Goal: Task Accomplishment & Management: Manage account settings

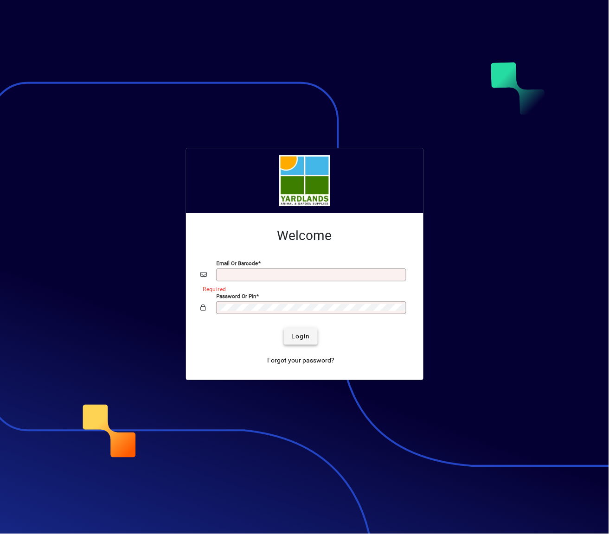
type input "**********"
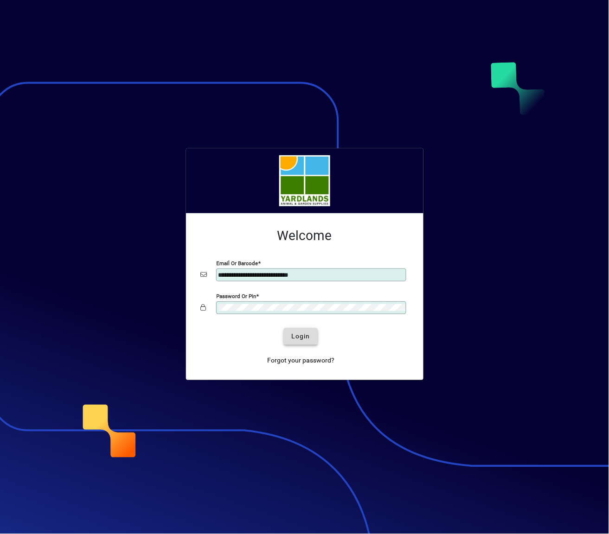
click at [302, 337] on span "Login" at bounding box center [300, 337] width 19 height 10
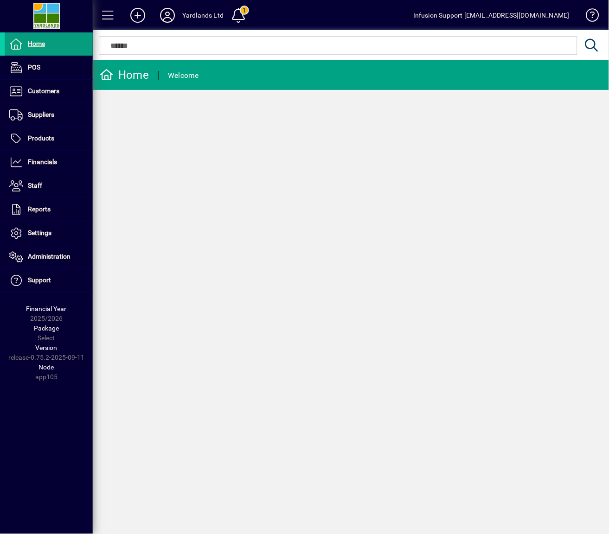
click at [171, 12] on icon at bounding box center [167, 15] width 19 height 15
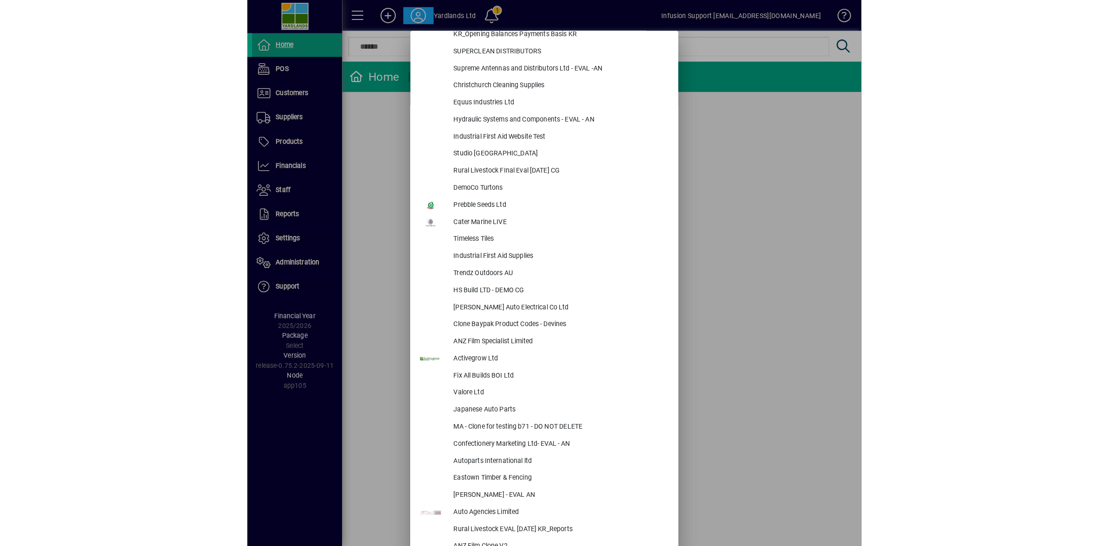
scroll to position [1237, 0]
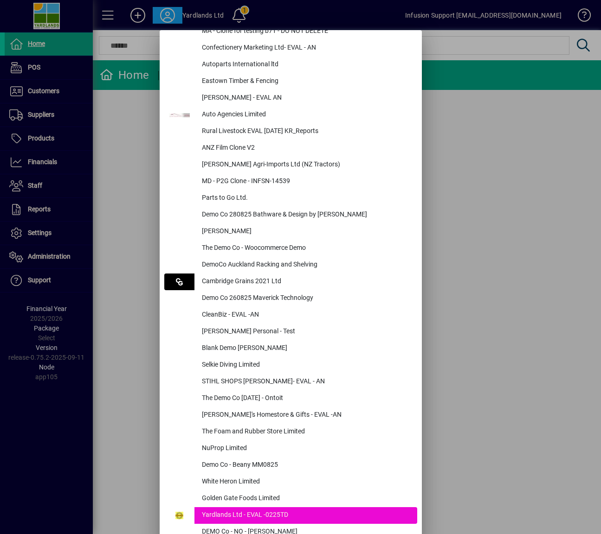
drag, startPoint x: 450, startPoint y: 221, endPoint x: 576, endPoint y: 0, distance: 254.1
click at [461, 200] on div at bounding box center [300, 267] width 601 height 534
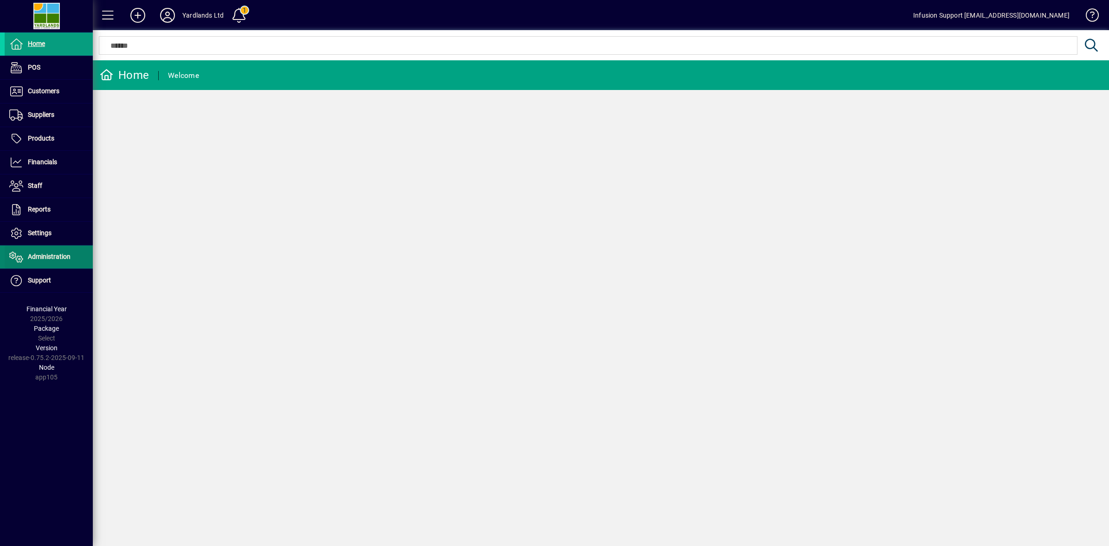
click at [56, 263] on span "Administration" at bounding box center [38, 256] width 66 height 11
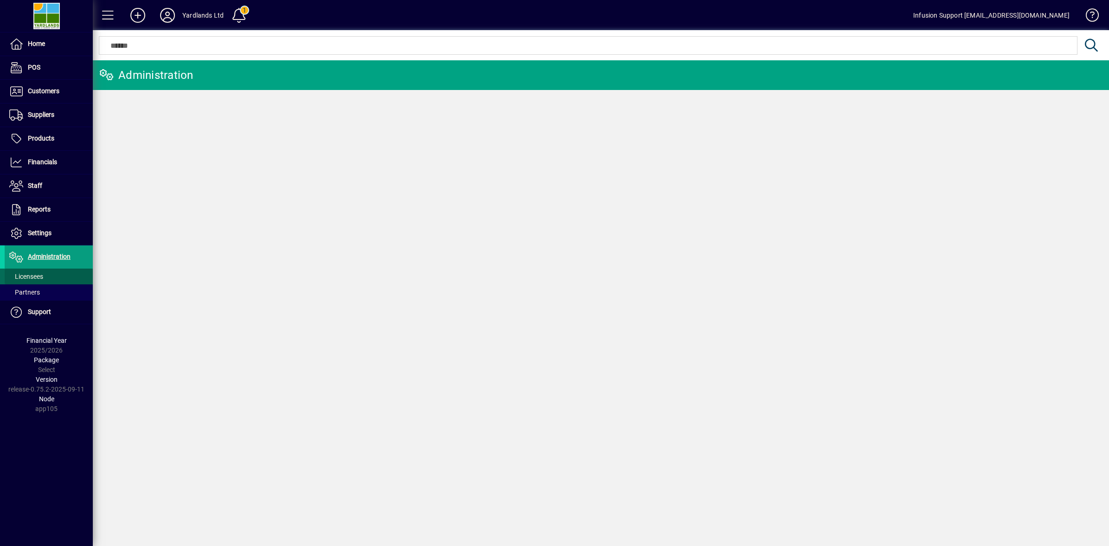
click at [52, 279] on span at bounding box center [49, 276] width 88 height 22
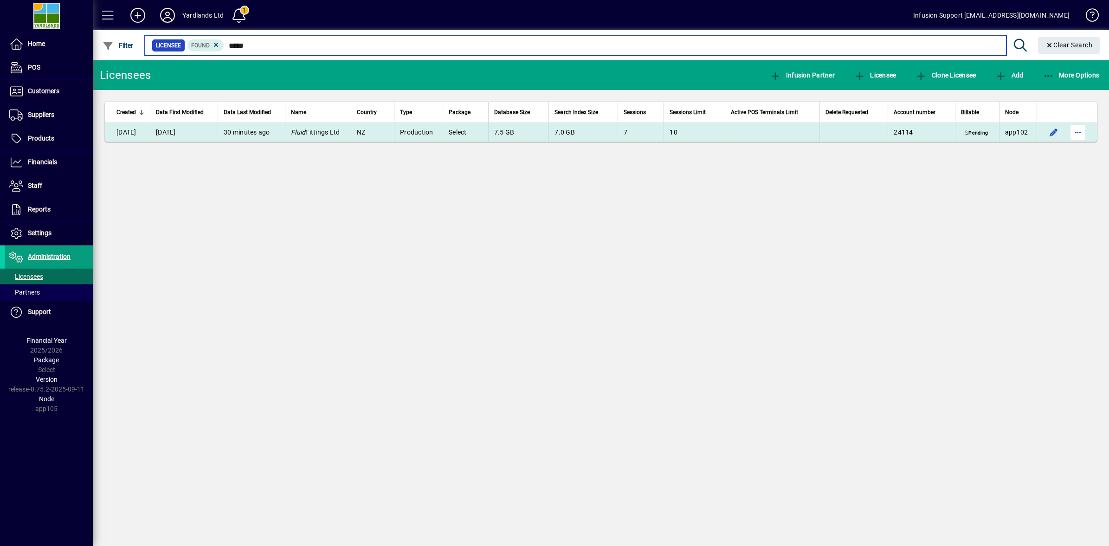
type input "*****"
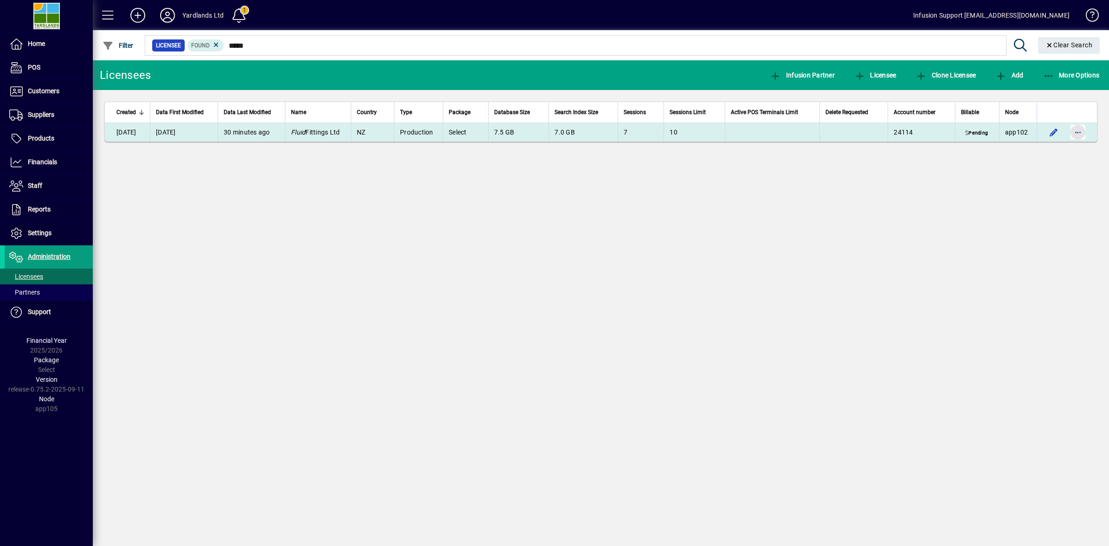
click at [609, 134] on span "button" at bounding box center [1077, 132] width 22 height 22
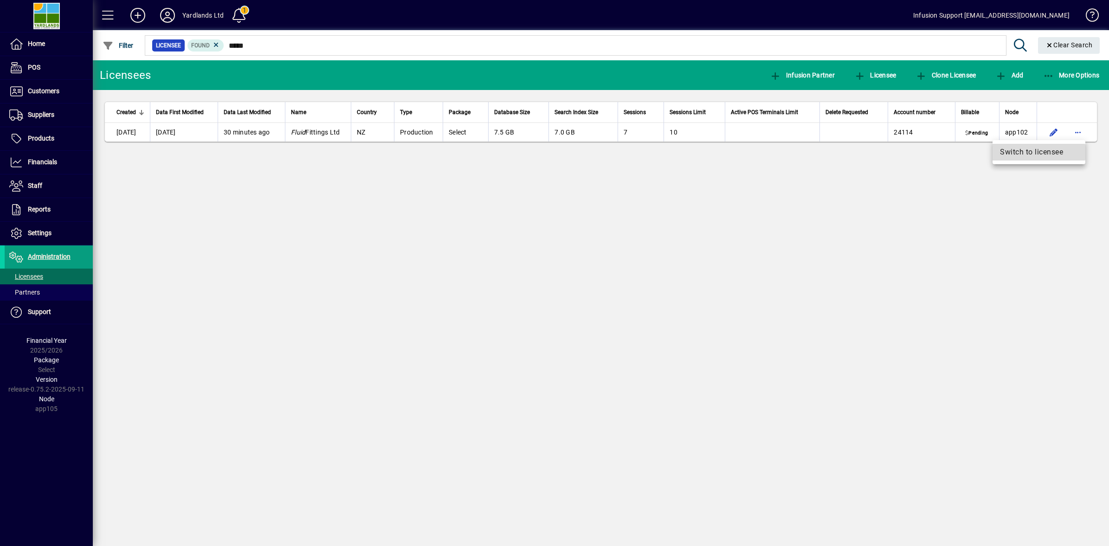
click at [609, 152] on span "Switch to licensee" at bounding box center [1039, 152] width 78 height 11
